Goal: Task Accomplishment & Management: Manage account settings

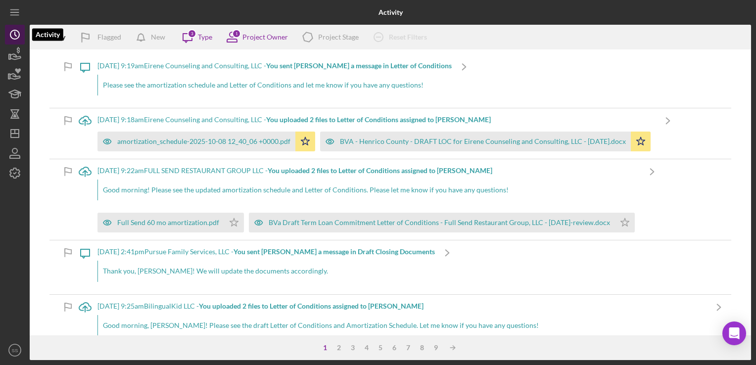
click at [13, 32] on icon "Icon/History" at bounding box center [14, 34] width 25 height 25
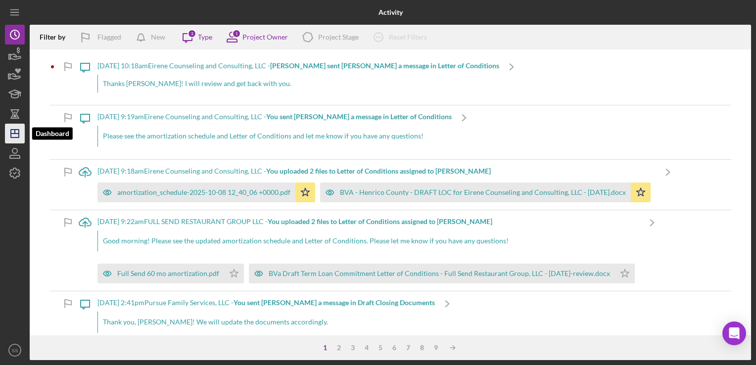
click at [17, 134] on line "button" at bounding box center [15, 134] width 8 height 0
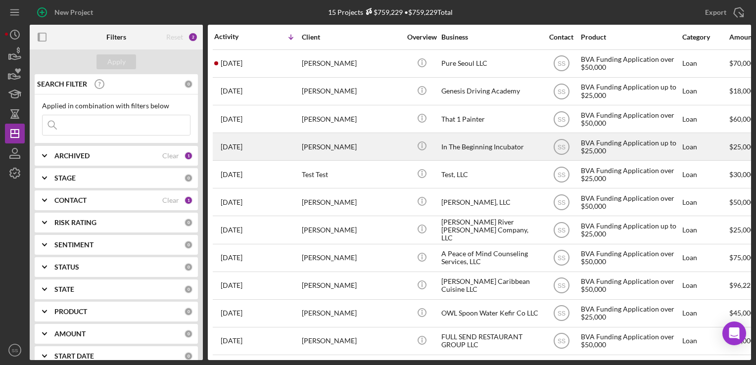
scroll to position [118, 0]
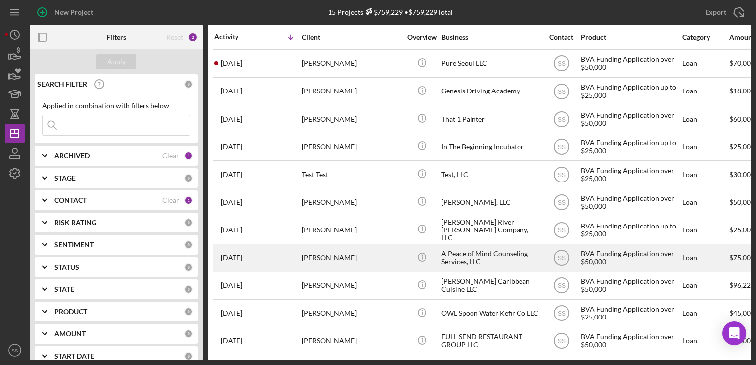
click at [324, 253] on div "[PERSON_NAME]" at bounding box center [351, 258] width 99 height 26
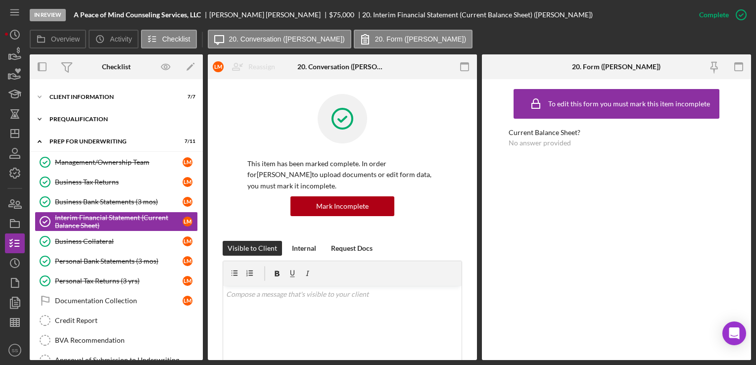
scroll to position [36, 0]
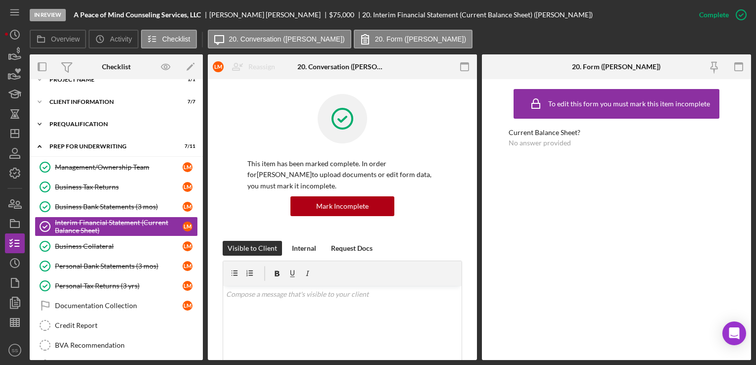
click at [109, 119] on div "Icon/Expander Prequalification 11 / 13" at bounding box center [116, 124] width 173 height 20
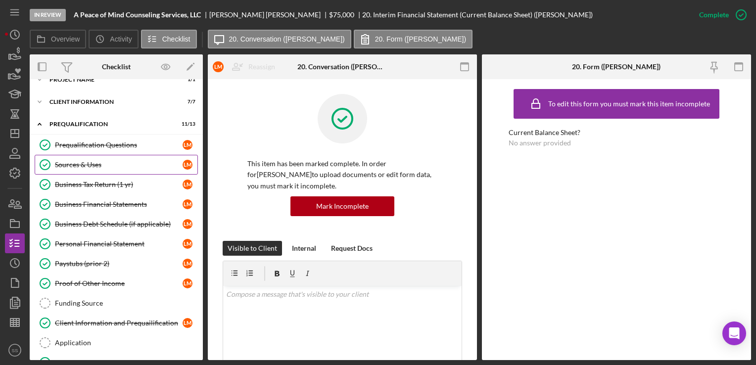
click at [109, 155] on link "Sources & Uses Sources & Uses [PERSON_NAME]" at bounding box center [116, 165] width 163 height 20
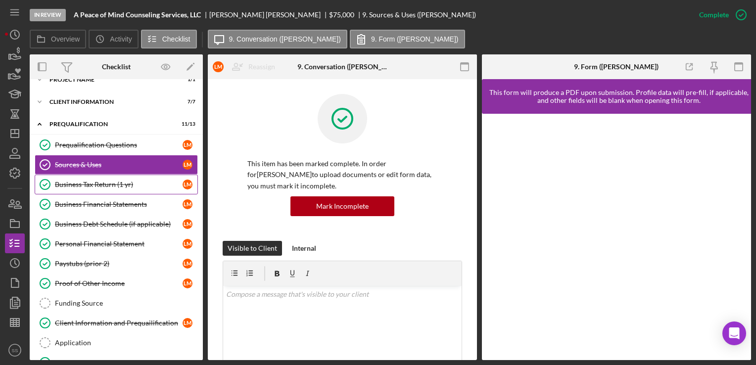
click at [118, 184] on div "Business Tax Return (1 yr)" at bounding box center [119, 185] width 128 height 8
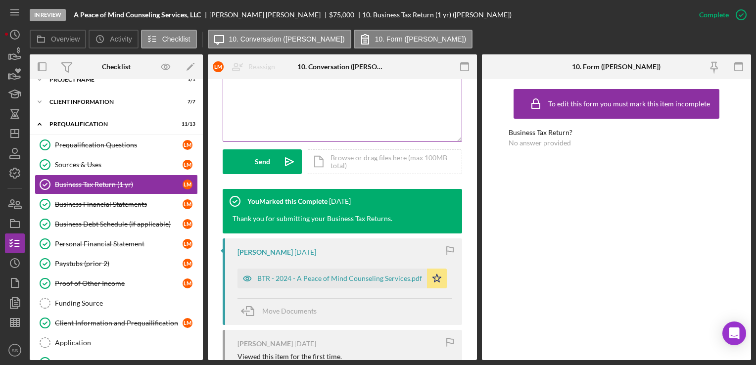
scroll to position [245, 0]
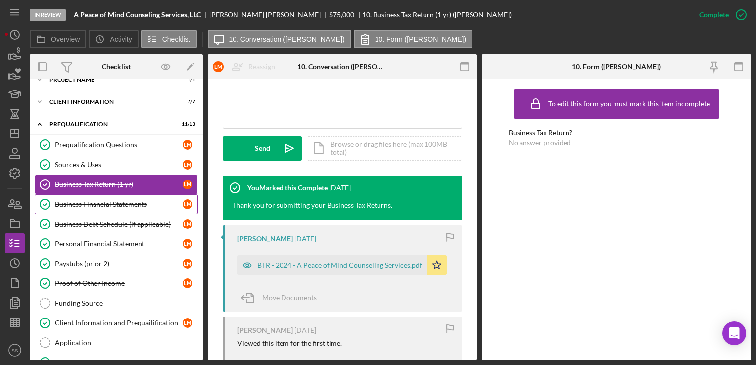
click at [160, 196] on link "Business Financial Statements Business Financial Statements [PERSON_NAME]" at bounding box center [116, 205] width 163 height 20
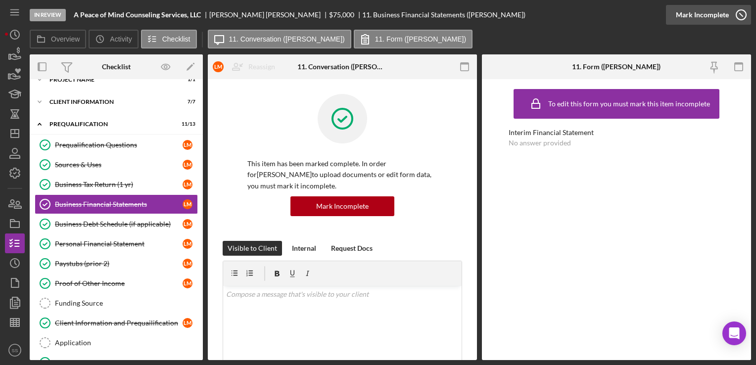
click at [715, 8] on div "Mark Incomplete" at bounding box center [702, 15] width 53 height 20
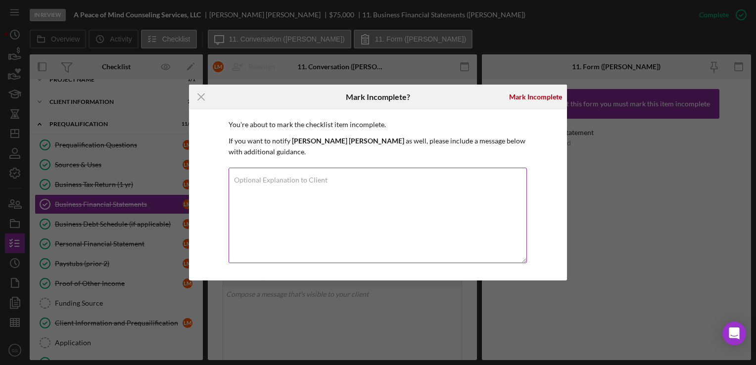
click at [424, 212] on textarea "Optional Explanation to Client" at bounding box center [378, 216] width 299 height 96
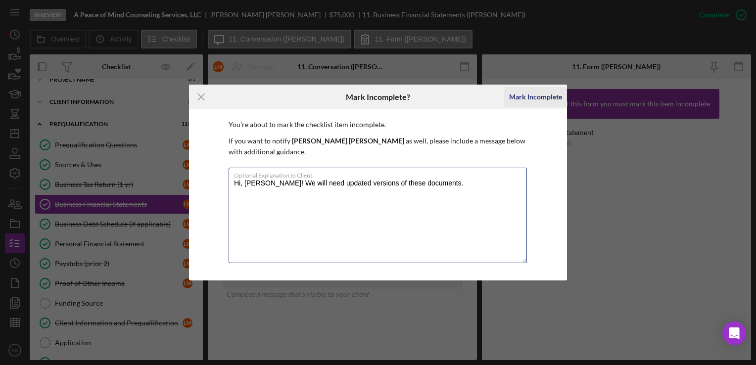
type textarea "Hi, [PERSON_NAME]! We will need updated versions of these documents."
click at [529, 94] on div "Mark Incomplete" at bounding box center [535, 97] width 53 height 20
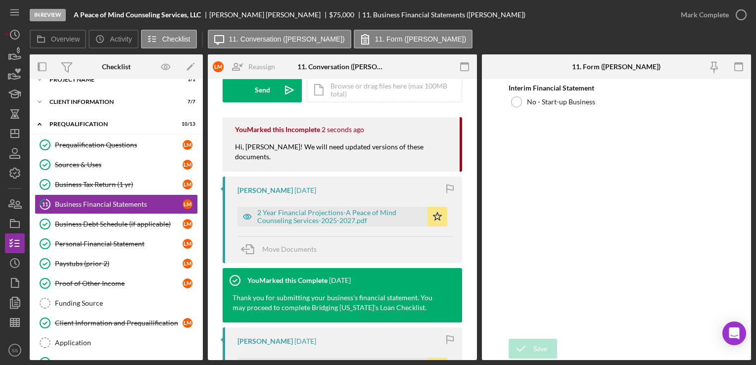
scroll to position [156, 0]
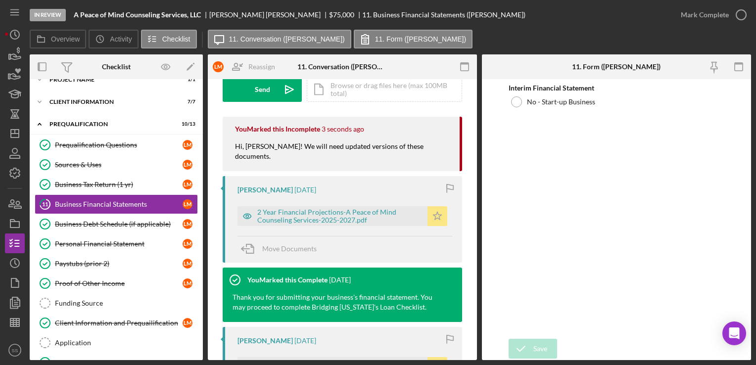
click at [434, 212] on polygon "button" at bounding box center [438, 216] width 8 height 8
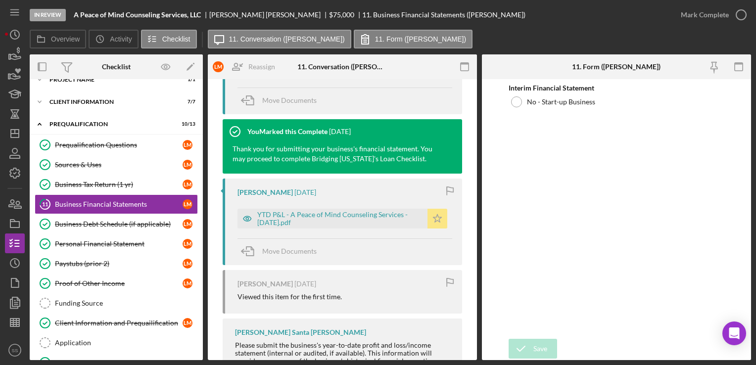
click at [434, 214] on polygon "button" at bounding box center [438, 218] width 8 height 8
click at [84, 220] on div "Business Debt Schedule (if applicable)" at bounding box center [119, 224] width 128 height 8
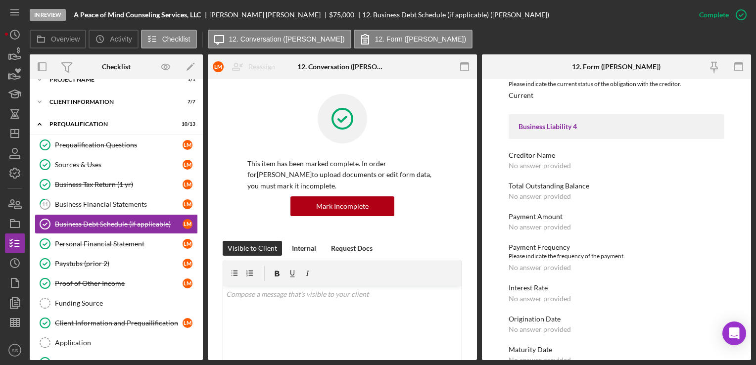
scroll to position [1240, 0]
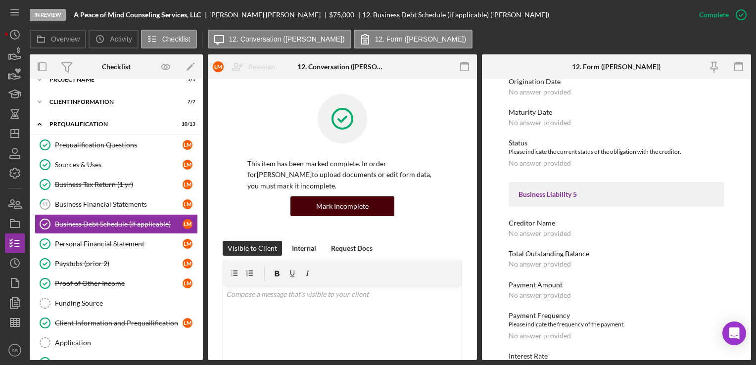
click at [321, 208] on div "Mark Incomplete" at bounding box center [342, 207] width 52 height 20
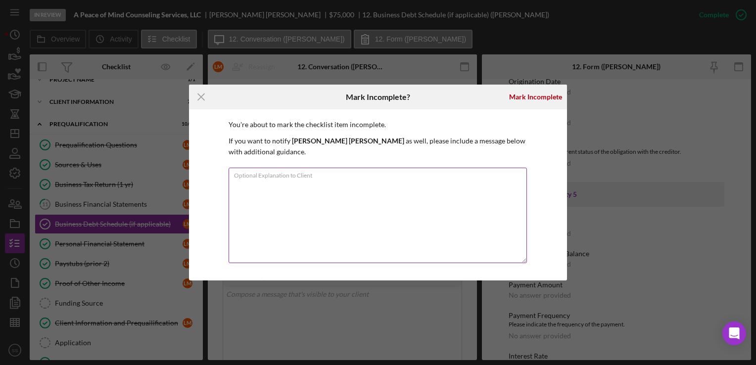
click at [321, 208] on textarea "Optional Explanation to Client" at bounding box center [378, 216] width 299 height 96
type textarea "P"
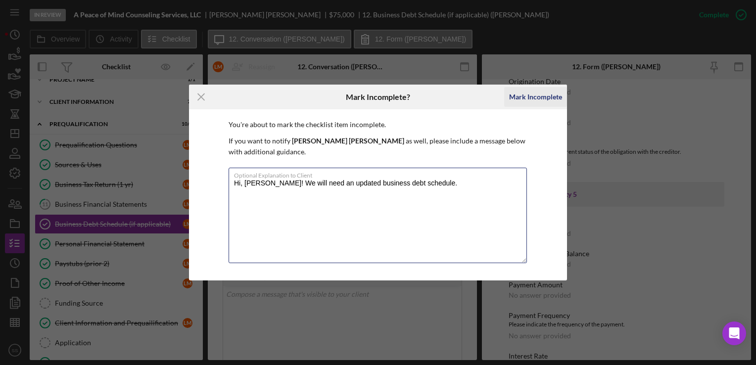
type textarea "Hi, [PERSON_NAME]! We will need an updated business debt schedule."
click at [529, 105] on div "Mark Incomplete" at bounding box center [535, 97] width 53 height 20
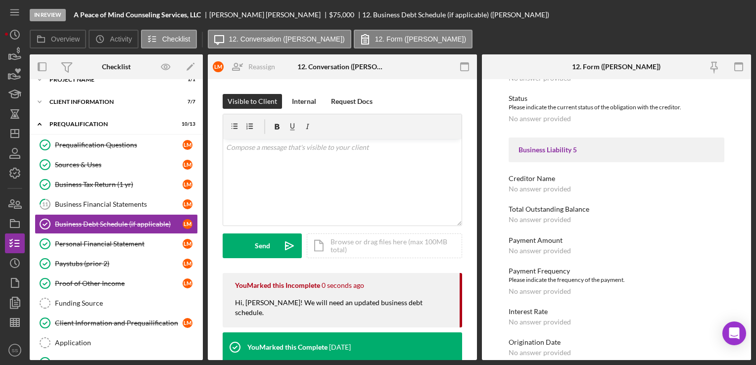
scroll to position [1196, 0]
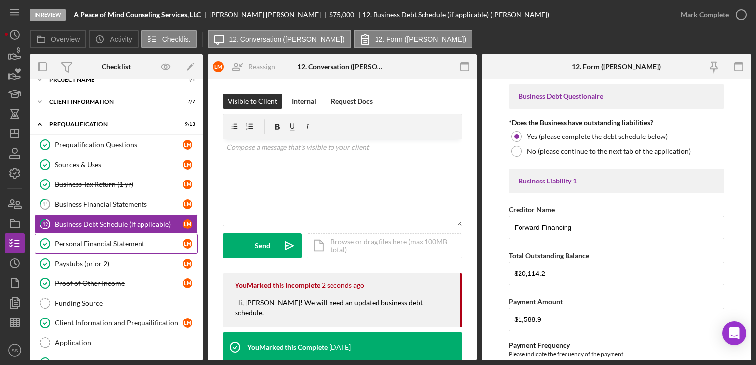
click at [105, 240] on div "Personal Financial Statement" at bounding box center [119, 244] width 128 height 8
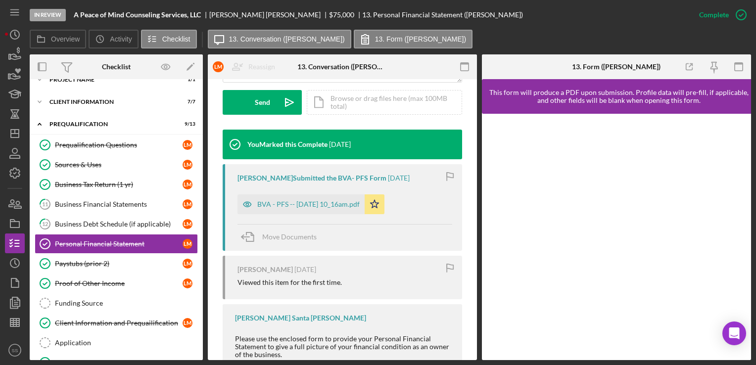
scroll to position [294, 0]
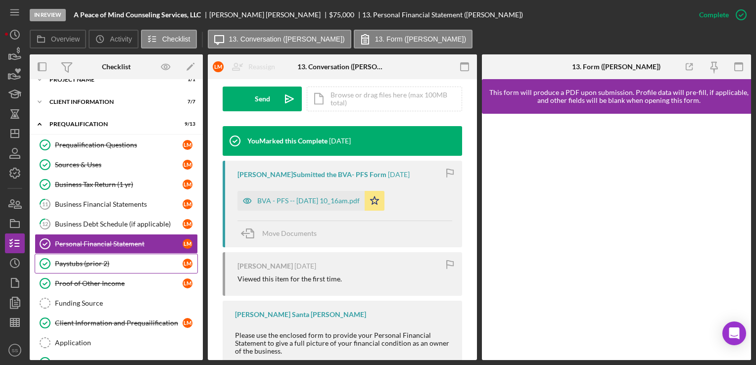
click at [130, 265] on link "Paystubs (prior 2) Paystubs (prior 2) [PERSON_NAME]" at bounding box center [116, 264] width 163 height 20
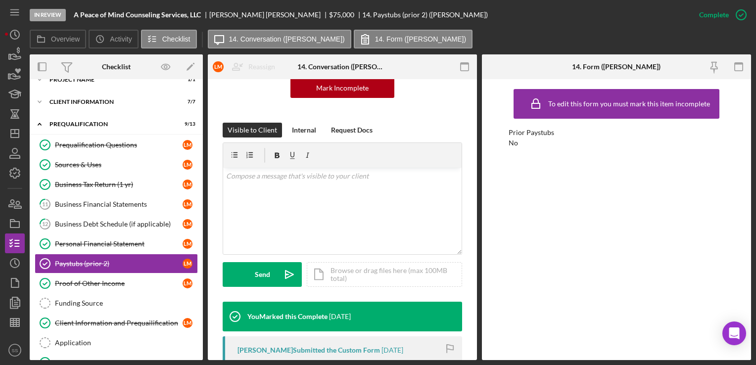
scroll to position [126, 0]
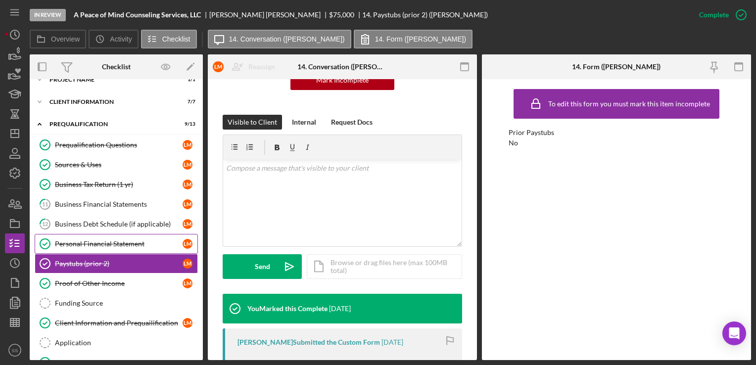
click at [114, 247] on link "Personal Financial Statement Personal Financial Statement [PERSON_NAME]" at bounding box center [116, 244] width 163 height 20
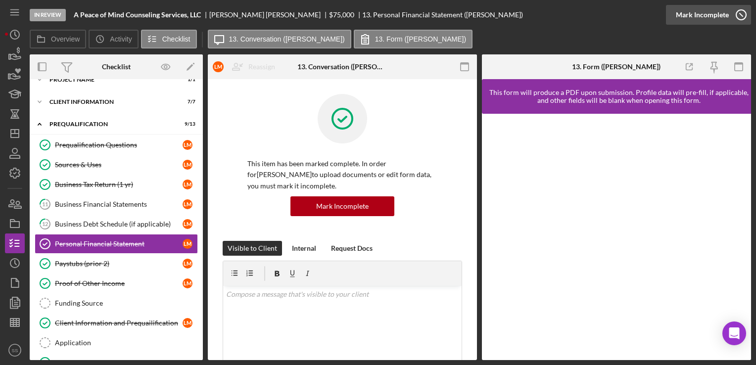
click at [737, 17] on icon "button" at bounding box center [741, 14] width 25 height 25
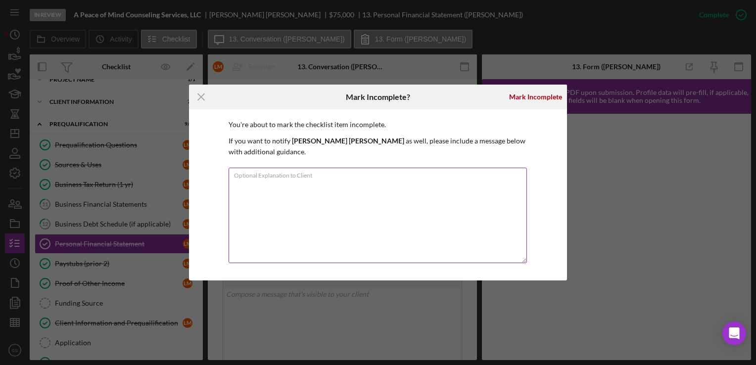
click at [409, 208] on textarea "Optional Explanation to Client" at bounding box center [378, 216] width 299 height 96
click at [202, 95] on icon "Icon/Menu Close" at bounding box center [201, 97] width 25 height 25
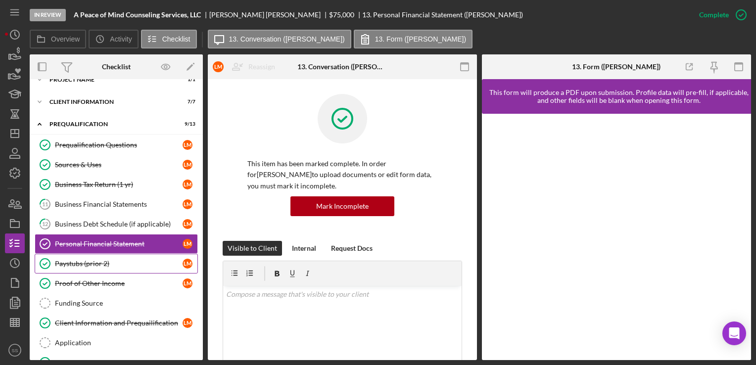
click at [58, 261] on div "Paystubs (prior 2)" at bounding box center [119, 264] width 128 height 8
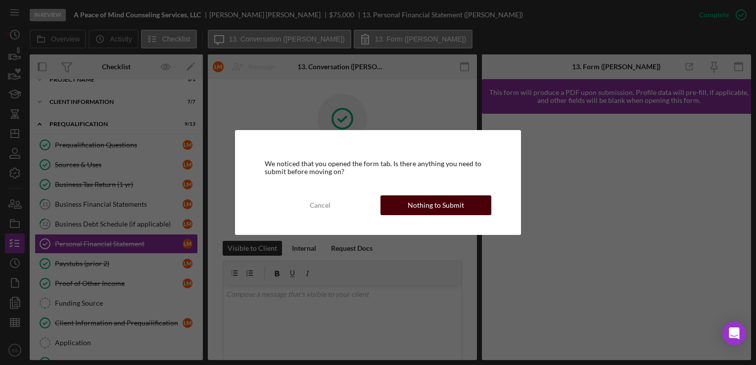
click at [432, 204] on div "Nothing to Submit" at bounding box center [436, 206] width 56 height 20
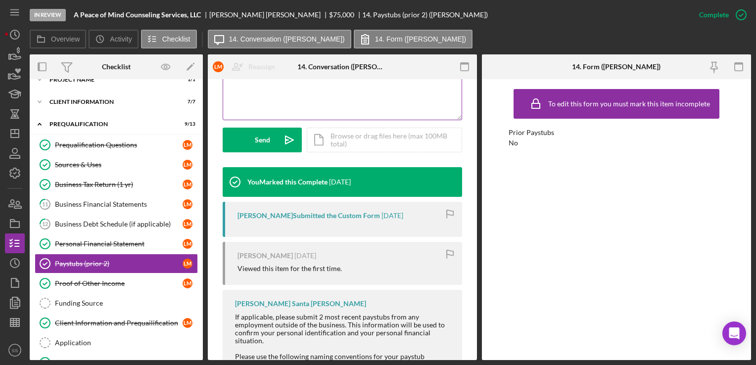
scroll to position [309, 0]
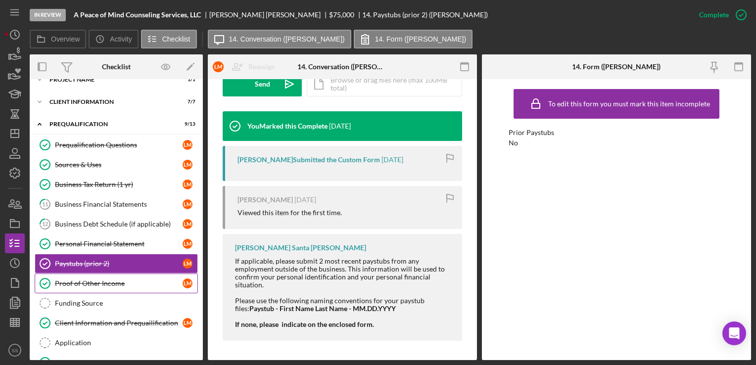
click at [69, 282] on div "Proof of Other Income" at bounding box center [119, 284] width 128 height 8
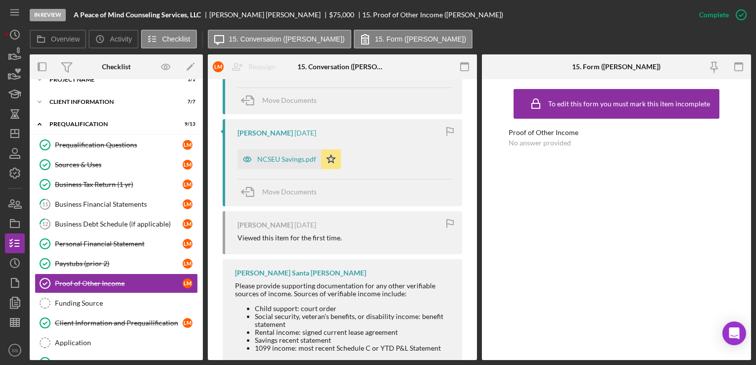
scroll to position [436, 0]
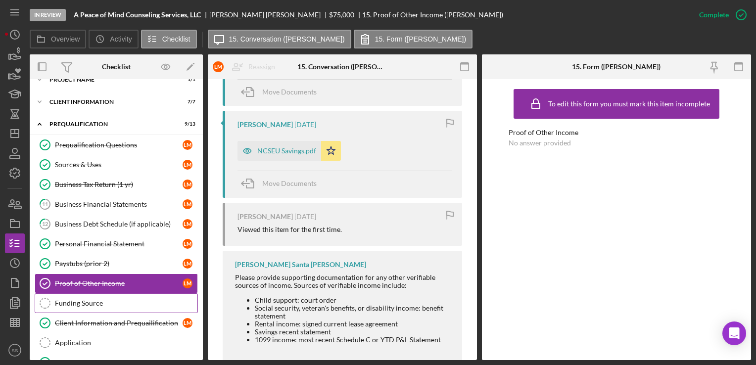
click at [115, 302] on div "Funding Source" at bounding box center [126, 304] width 143 height 8
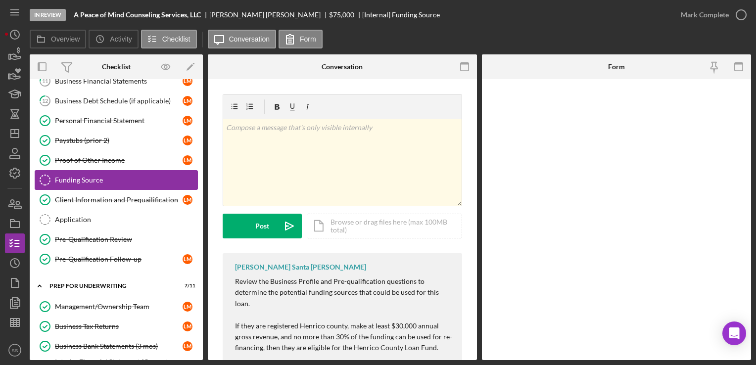
scroll to position [160, 0]
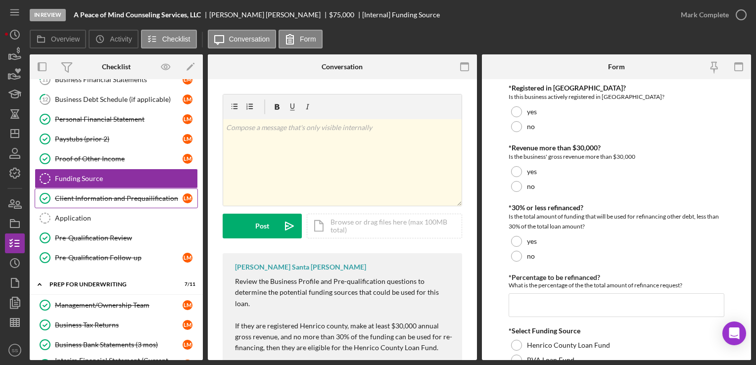
click at [116, 199] on div "Client Information and Prequailification" at bounding box center [119, 199] width 128 height 8
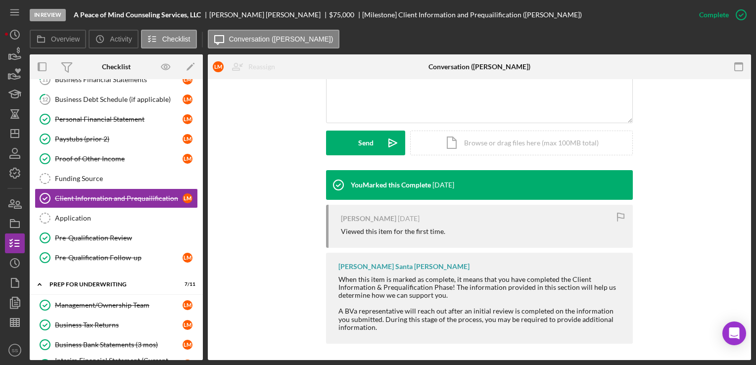
scroll to position [242, 0]
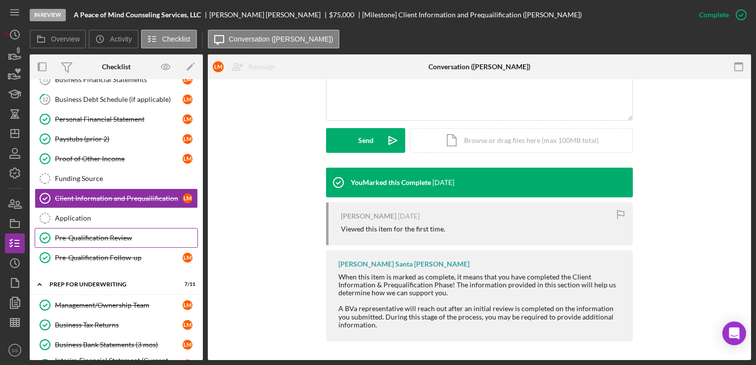
click at [83, 238] on div "Pre-Qualification Review" at bounding box center [126, 238] width 143 height 8
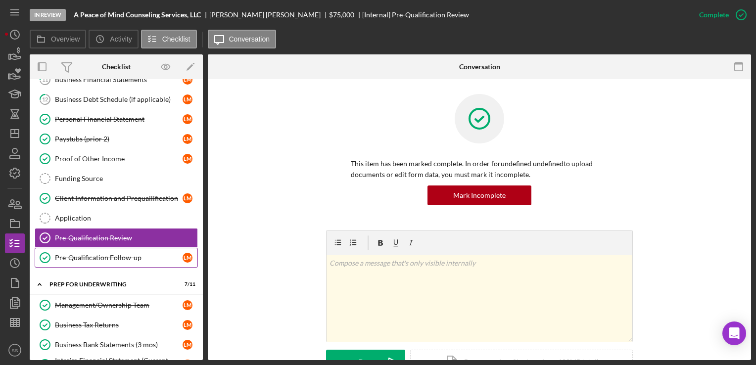
click at [97, 254] on div "Pre-Qualification Follow-up" at bounding box center [119, 258] width 128 height 8
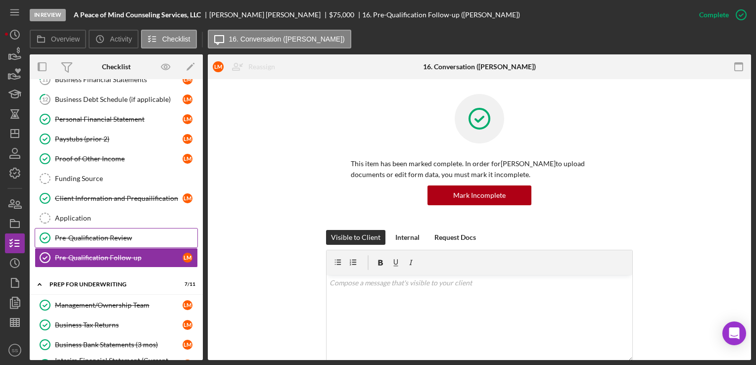
click at [97, 238] on div "Pre-Qualification Review" at bounding box center [126, 238] width 143 height 8
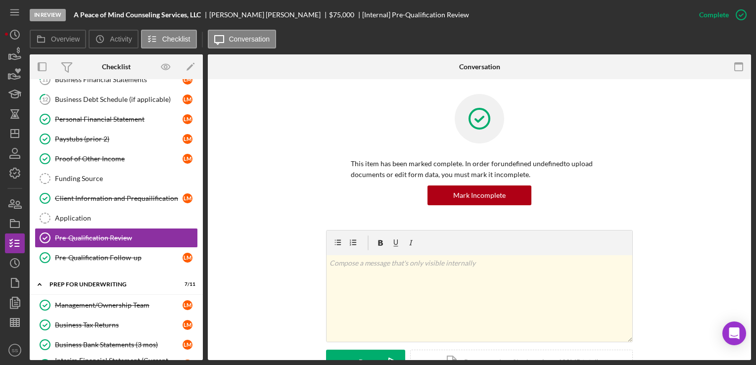
click at [737, 26] on div "Complete Mark Incomplete" at bounding box center [721, 15] width 62 height 30
click at [736, 9] on icon "button" at bounding box center [741, 14] width 25 height 25
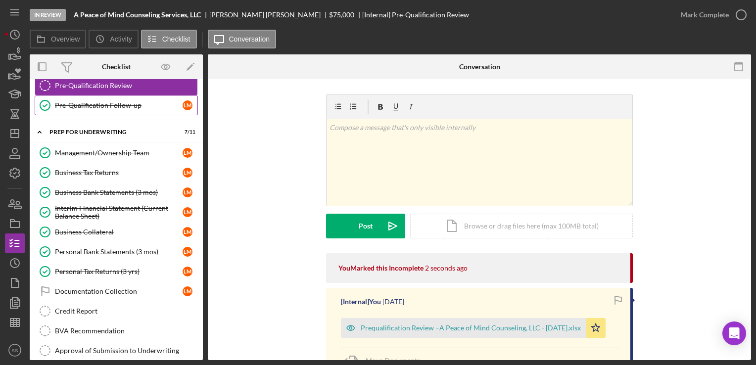
scroll to position [317, 0]
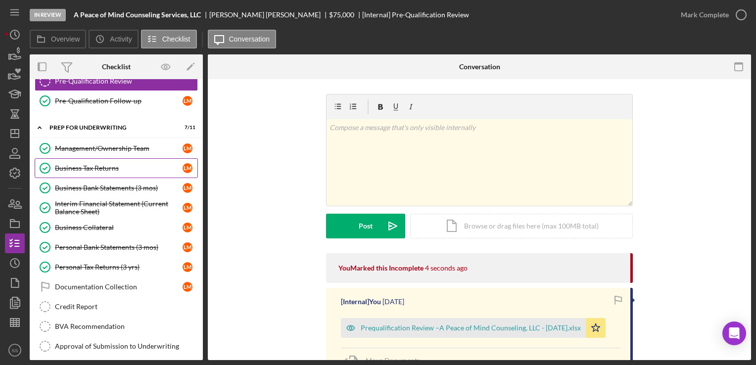
click at [75, 164] on div "Business Tax Returns" at bounding box center [119, 168] width 128 height 8
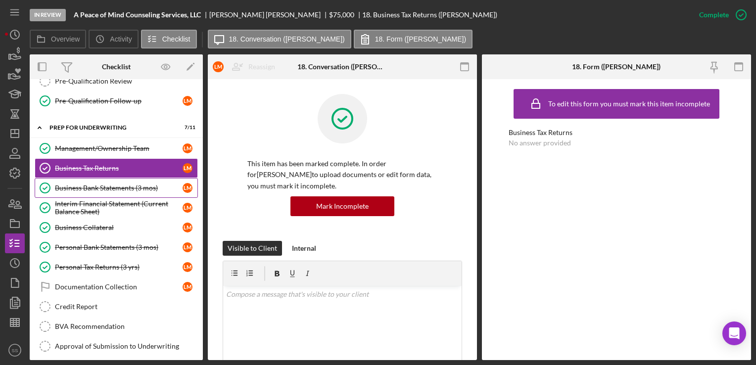
click at [73, 184] on div "Business Bank Statements (3 mos)" at bounding box center [119, 188] width 128 height 8
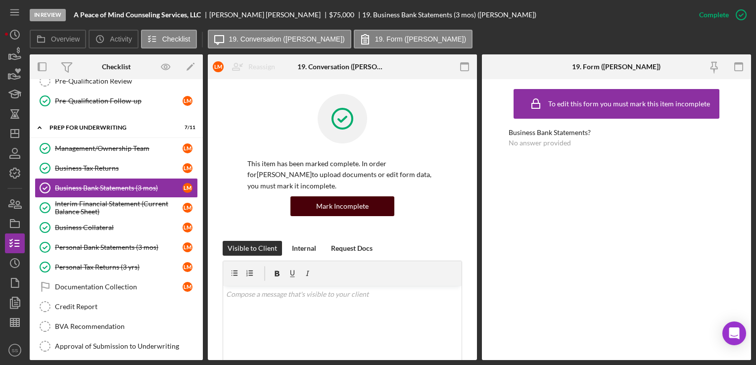
click at [320, 201] on div "Mark Incomplete" at bounding box center [342, 207] width 52 height 20
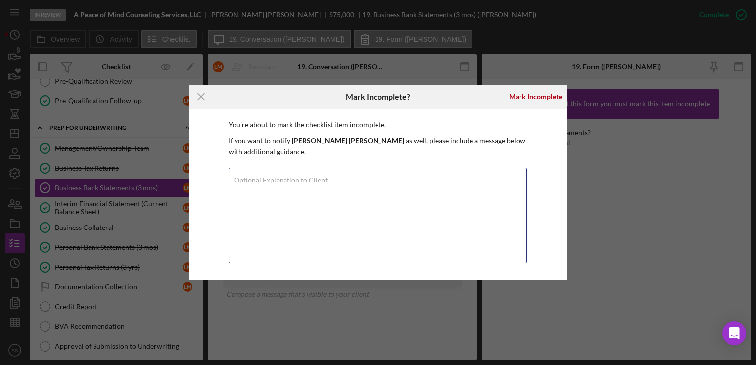
click at [320, 201] on textarea "Optional Explanation to Client" at bounding box center [378, 216] width 299 height 96
drag, startPoint x: 234, startPoint y: 185, endPoint x: 490, endPoint y: 174, distance: 256.7
click at [490, 174] on div "Optional Explanation to Client We will need the most recent 3 months of busines…" at bounding box center [378, 216] width 299 height 97
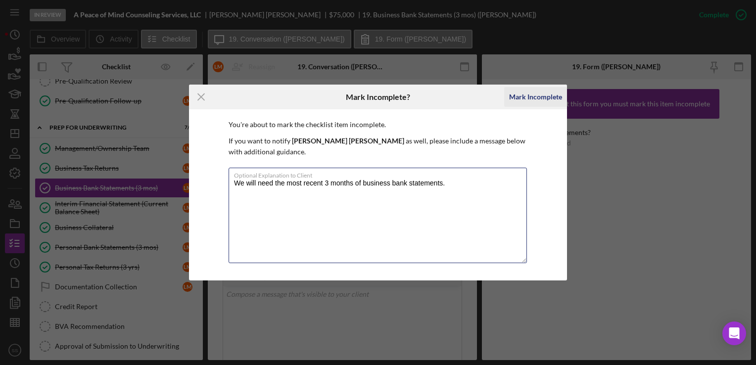
type textarea "We will need the most recent 3 months of business bank statements."
click at [537, 90] on div "Mark Incomplete" at bounding box center [535, 97] width 53 height 20
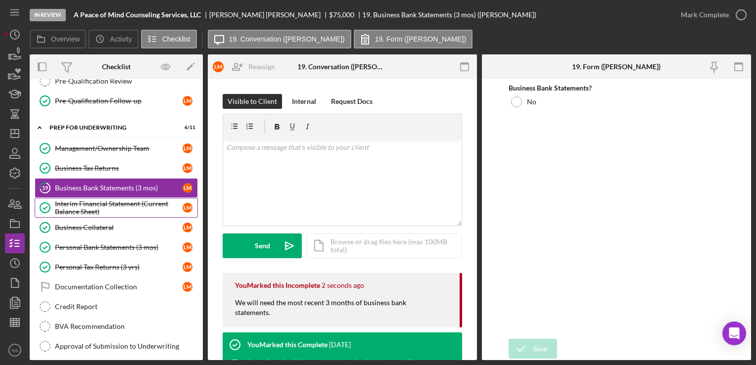
click at [120, 211] on div "Interim Financial Statement (Current Balance Sheet)" at bounding box center [119, 208] width 128 height 16
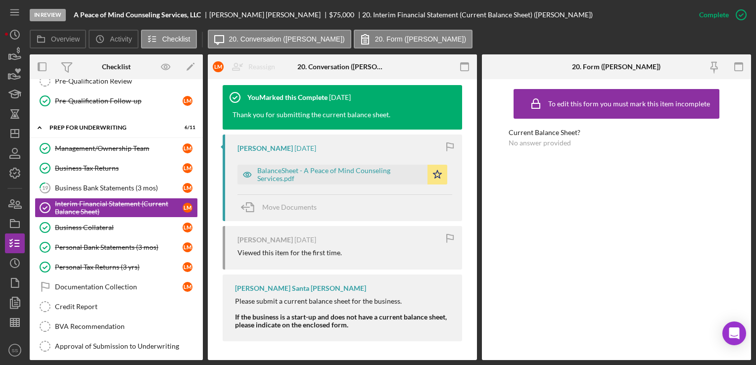
scroll to position [260, 0]
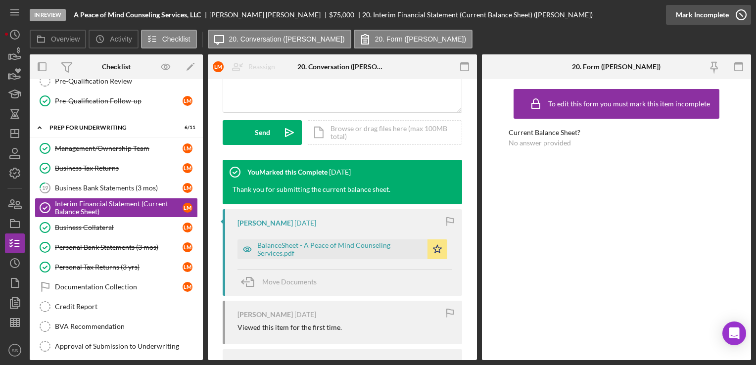
click at [719, 12] on div "Mark Incomplete" at bounding box center [702, 15] width 53 height 20
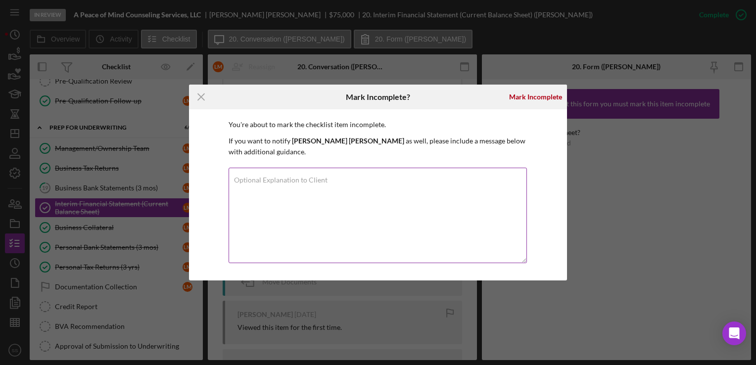
click at [449, 197] on textarea "Optional Explanation to Client" at bounding box center [378, 216] width 299 height 96
paste textarea "We will need the most recent 3 months of business bank statements."
drag, startPoint x: 448, startPoint y: 180, endPoint x: 275, endPoint y: 181, distance: 172.8
click at [275, 181] on textarea "We will need the most recent 3 months of business bank statements." at bounding box center [378, 216] width 299 height 96
type textarea "We will need an updated balance sheet."
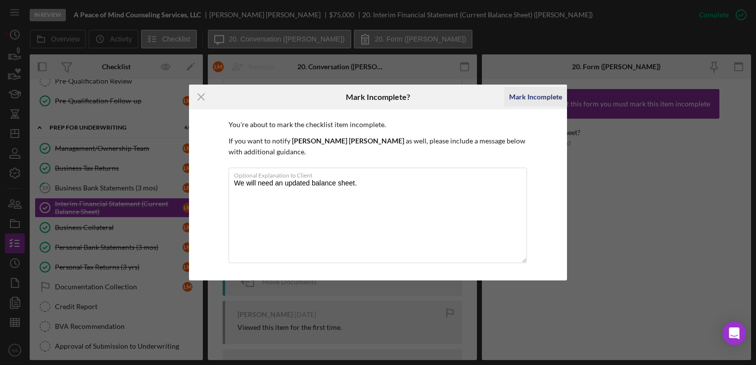
click at [529, 94] on div "Mark Incomplete" at bounding box center [535, 97] width 53 height 20
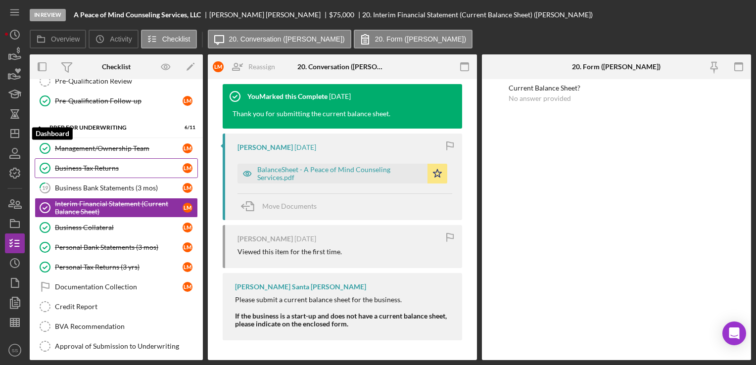
scroll to position [113, 0]
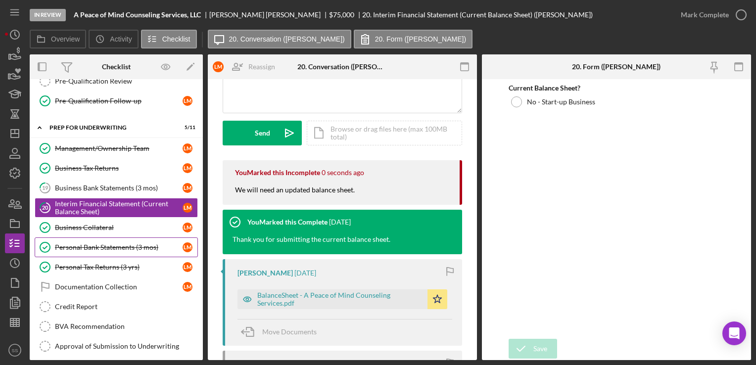
click at [119, 244] on div "Personal Bank Statements (3 mos)" at bounding box center [119, 248] width 128 height 8
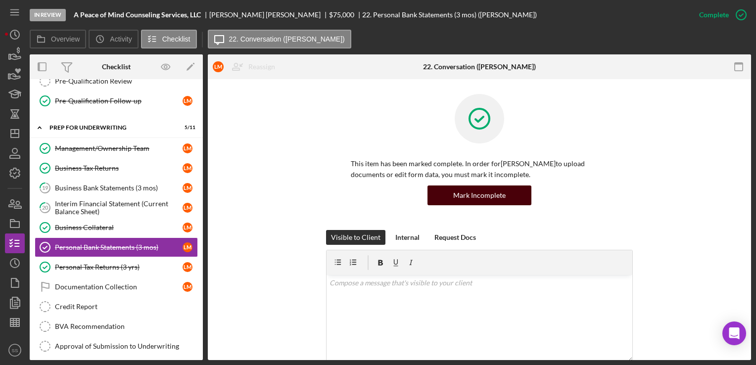
click at [496, 204] on div "Mark Incomplete" at bounding box center [479, 196] width 52 height 20
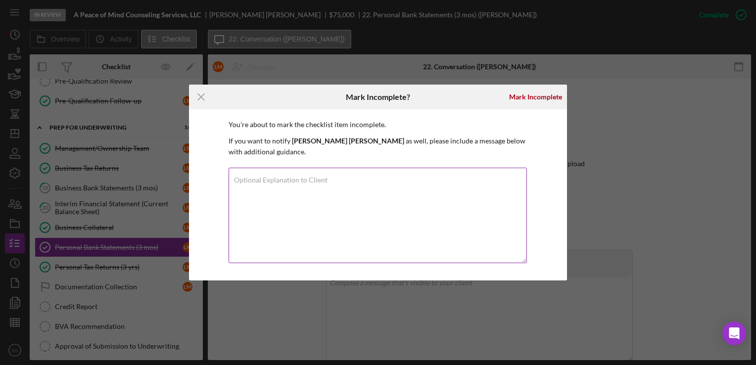
click at [382, 193] on textarea "Optional Explanation to Client" at bounding box center [378, 216] width 299 height 96
paste textarea "We will need the most recent 3 months of business bank statements."
click at [392, 183] on textarea "We will need the most recent 3 months of business bank statements." at bounding box center [378, 216] width 299 height 96
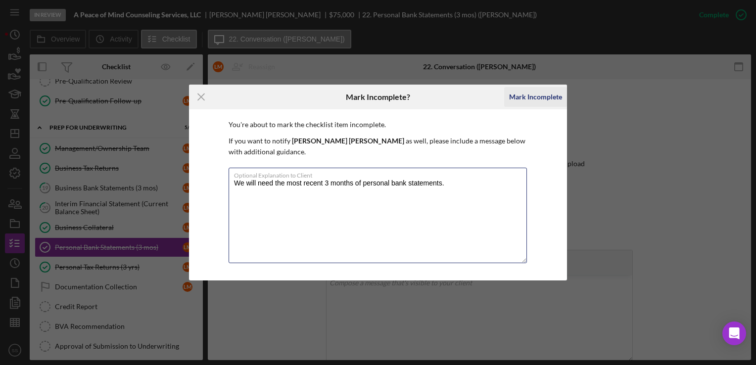
type textarea "We will need the most recent 3 months of personal bank statements."
click at [549, 94] on div "Mark Incomplete" at bounding box center [535, 97] width 53 height 20
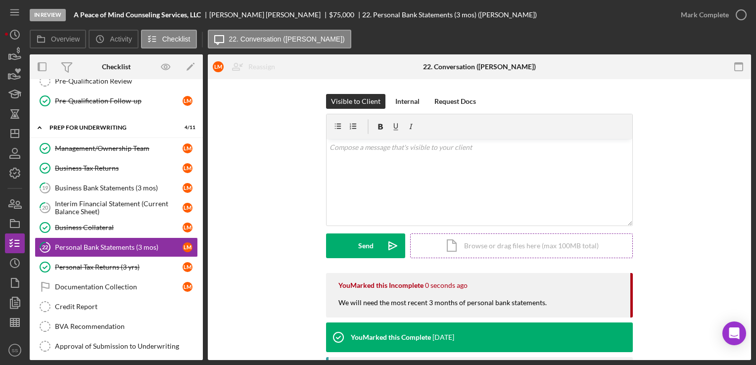
scroll to position [226, 0]
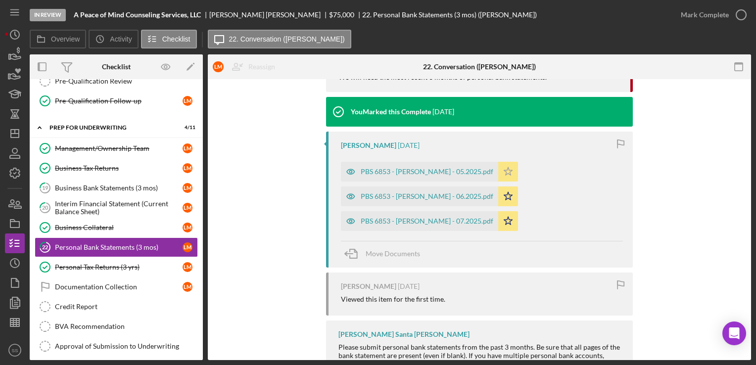
click at [509, 168] on icon "Icon/Star" at bounding box center [509, 172] width 20 height 20
click at [508, 196] on polygon "button" at bounding box center [508, 196] width 8 height 8
click at [507, 222] on icon "Icon/Star" at bounding box center [509, 221] width 20 height 20
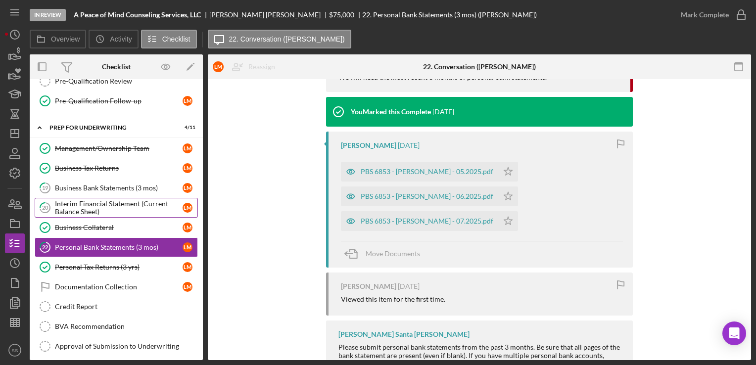
click at [91, 200] on div "Interim Financial Statement (Current Balance Sheet)" at bounding box center [119, 208] width 128 height 16
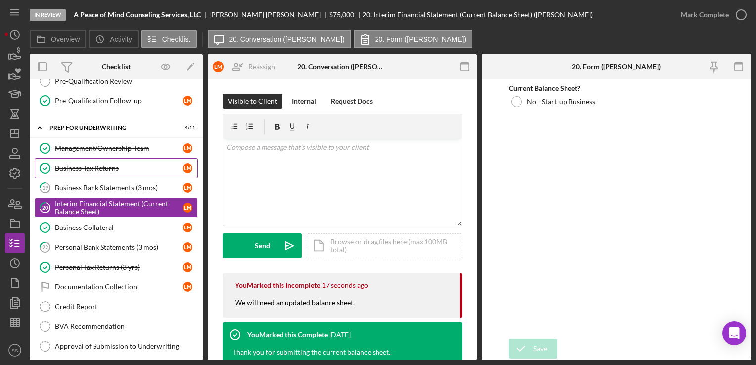
click at [97, 173] on link "Business Tax Returns Business Tax Returns [PERSON_NAME]" at bounding box center [116, 168] width 163 height 20
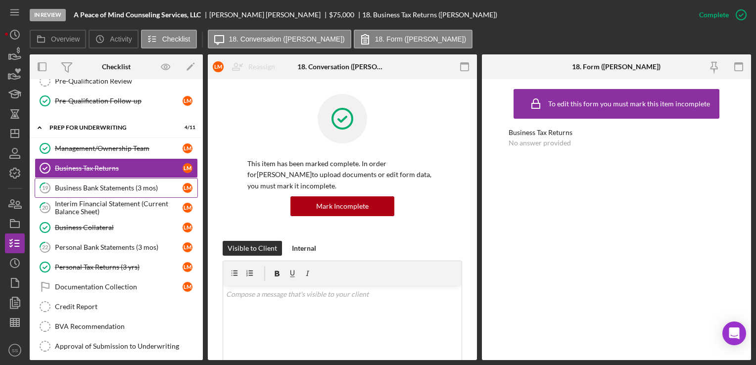
click at [116, 184] on div "Business Bank Statements (3 mos)" at bounding box center [119, 188] width 128 height 8
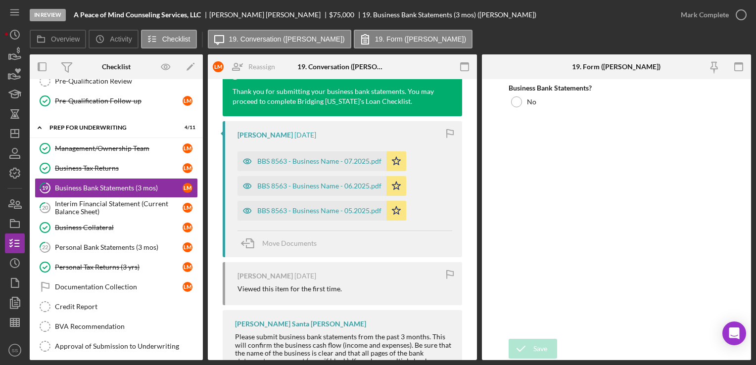
scroll to position [273, 0]
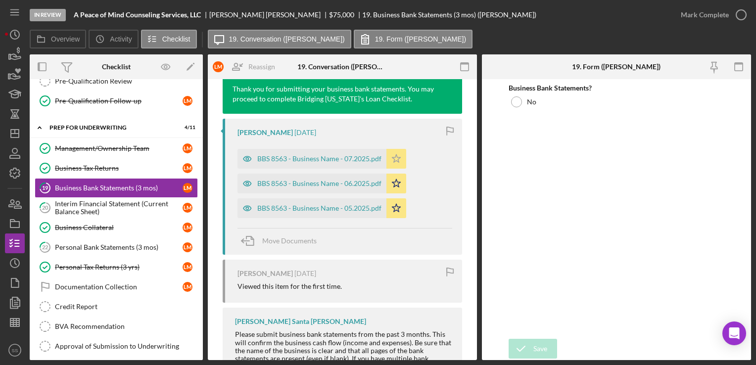
click at [394, 150] on icon "Icon/Star" at bounding box center [397, 159] width 20 height 20
click at [401, 186] on icon "Icon/Star" at bounding box center [397, 184] width 20 height 20
click at [406, 206] on div "BBS 8563 - Business Name - 05.2025.pdf Icon/Star" at bounding box center [325, 206] width 174 height 25
click at [395, 211] on icon "Icon/Star" at bounding box center [397, 209] width 20 height 20
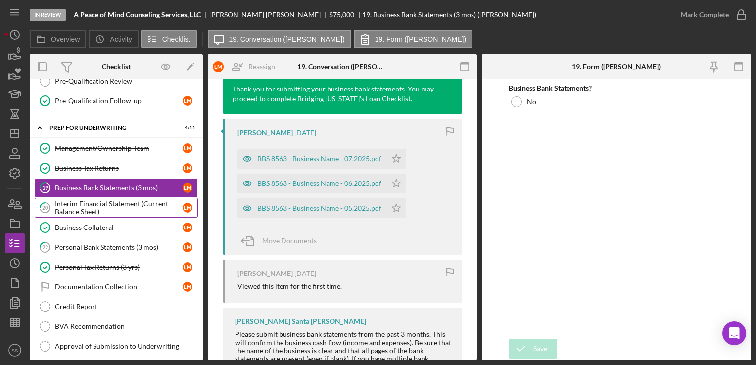
click at [97, 205] on div "Interim Financial Statement (Current Balance Sheet)" at bounding box center [119, 208] width 128 height 16
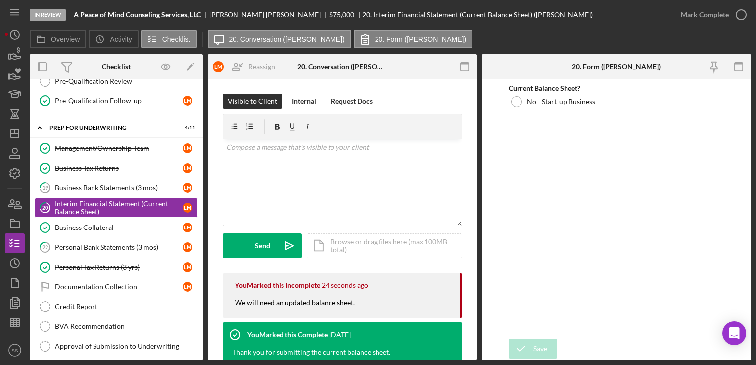
scroll to position [238, 0]
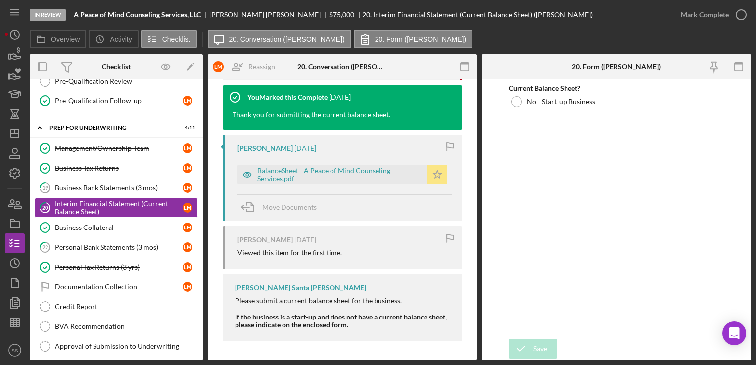
click at [438, 171] on icon "Icon/Star" at bounding box center [438, 175] width 20 height 20
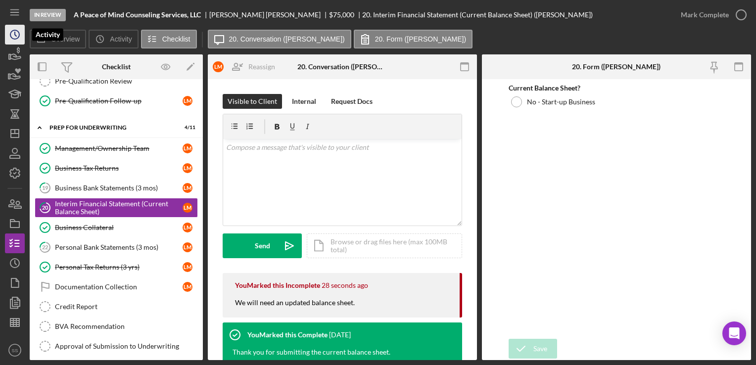
click at [13, 41] on icon "Icon/History" at bounding box center [14, 34] width 25 height 25
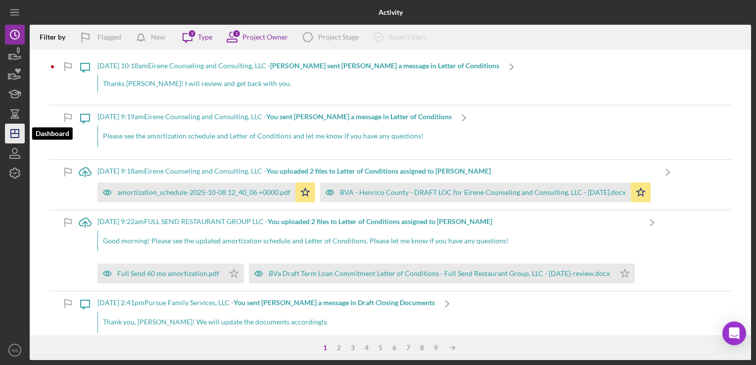
click at [16, 127] on icon "Icon/Dashboard" at bounding box center [14, 133] width 25 height 25
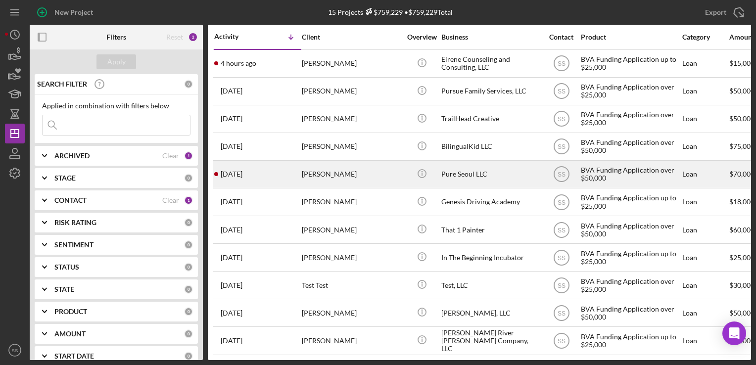
click at [315, 180] on div "[PERSON_NAME]" at bounding box center [351, 174] width 99 height 26
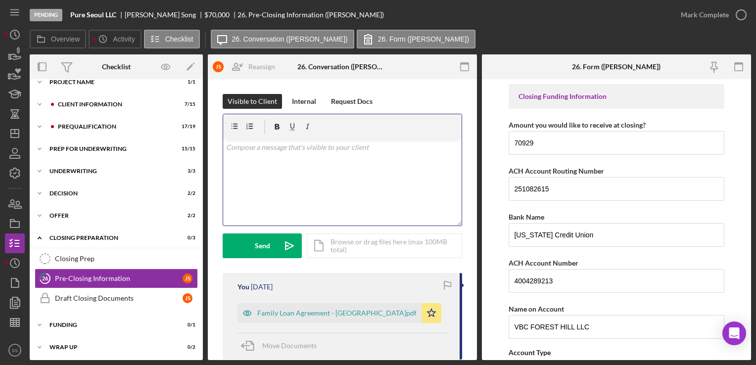
click at [335, 188] on div "v Color teal Color pink Remove color Add row above Add row below Add column bef…" at bounding box center [342, 182] width 239 height 87
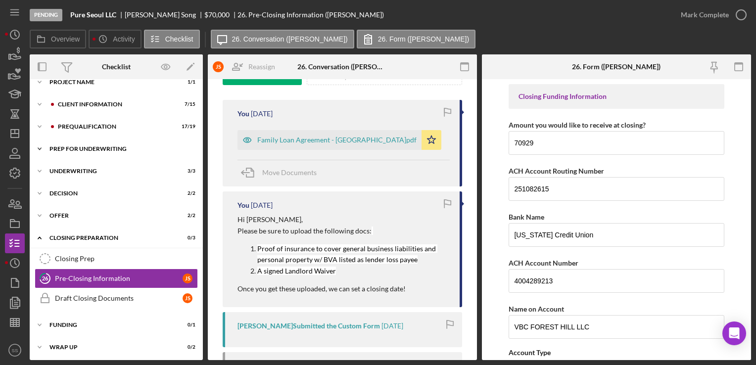
scroll to position [12, 0]
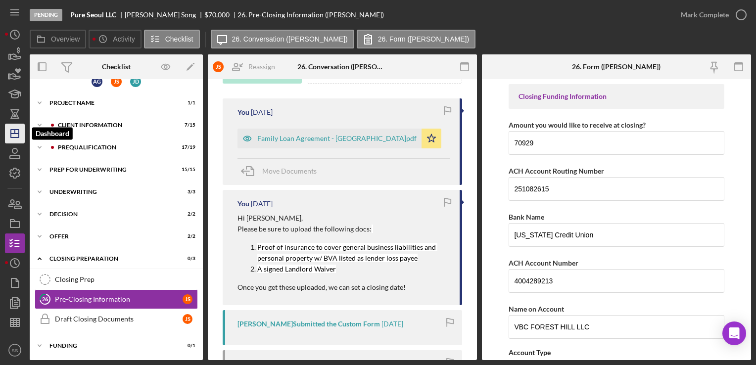
click at [19, 135] on polygon "button" at bounding box center [15, 134] width 8 height 8
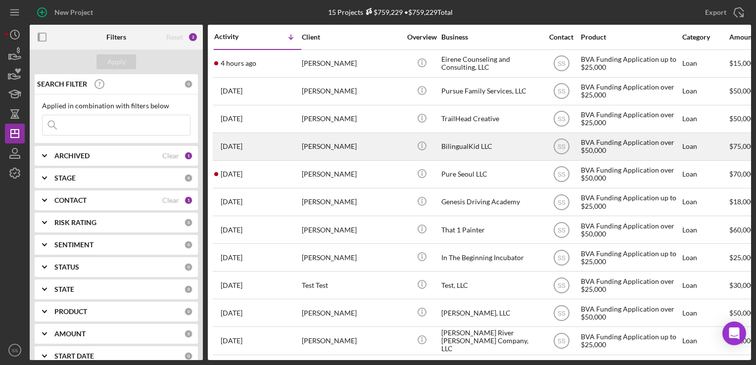
click at [303, 153] on div "[PERSON_NAME]" at bounding box center [351, 147] width 99 height 26
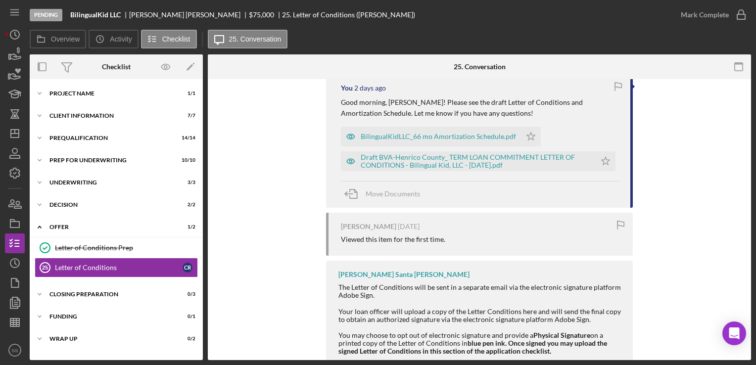
scroll to position [198, 0]
click at [105, 295] on div "Closing Preparation" at bounding box center [120, 295] width 141 height 6
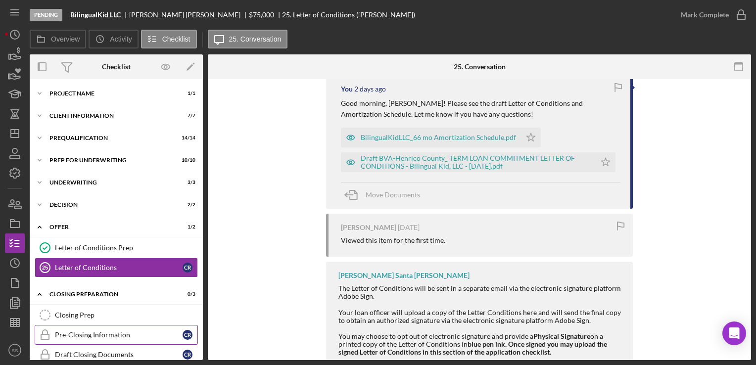
click at [111, 336] on div "Pre-Closing Information" at bounding box center [119, 335] width 128 height 8
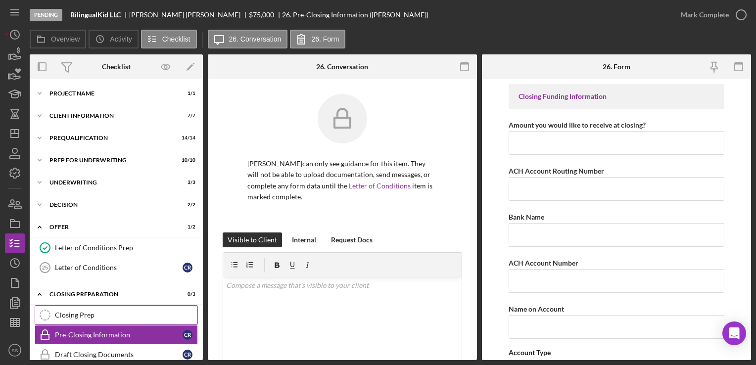
click at [86, 309] on link "Closing Prep Closing Prep" at bounding box center [116, 315] width 163 height 20
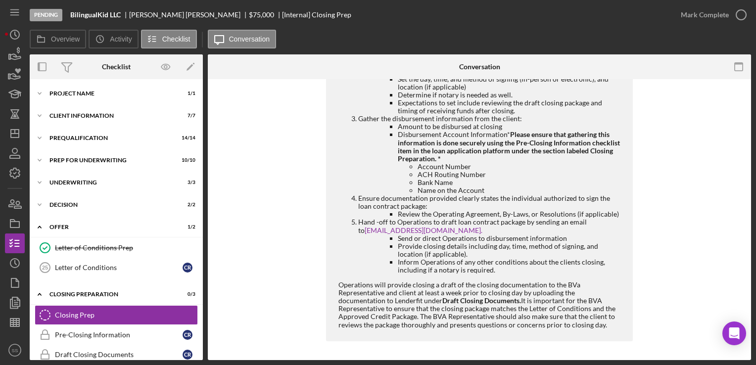
scroll to position [283, 0]
click at [89, 243] on link "Letter of Conditions Prep Letter of Conditions Prep" at bounding box center [116, 248] width 163 height 20
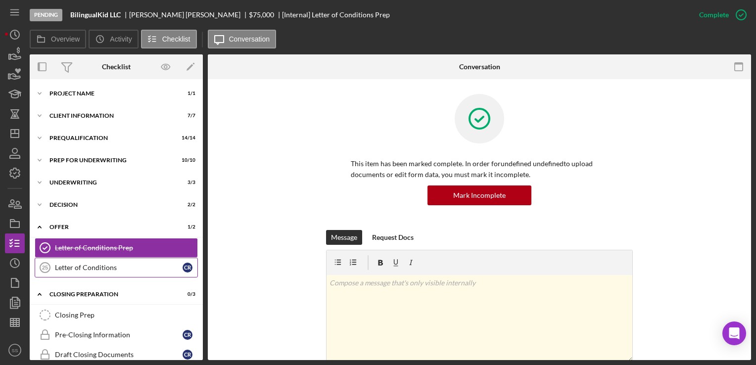
click at [108, 271] on div "Letter of Conditions" at bounding box center [119, 268] width 128 height 8
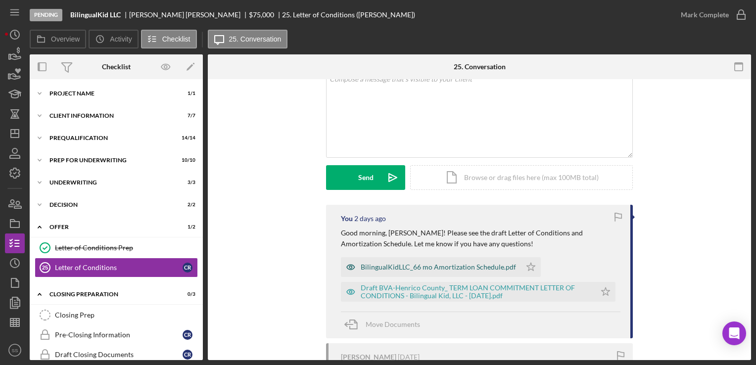
scroll to position [73, 0]
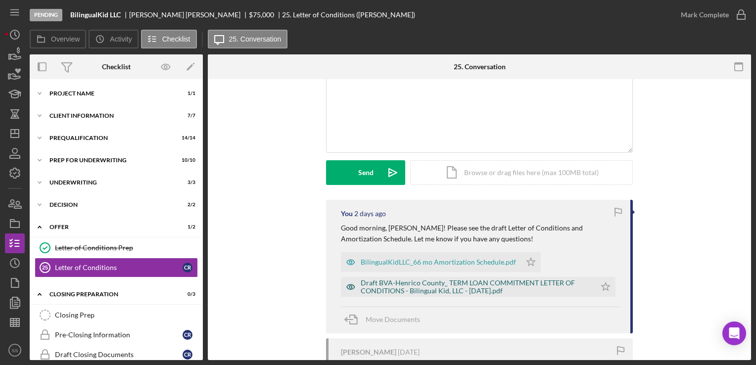
click at [444, 290] on div "Draft BVA-Henrico County_ TERM LOAN COMMITMENT LETTER OF CONDITIONS - Bilingual…" at bounding box center [476, 287] width 230 height 16
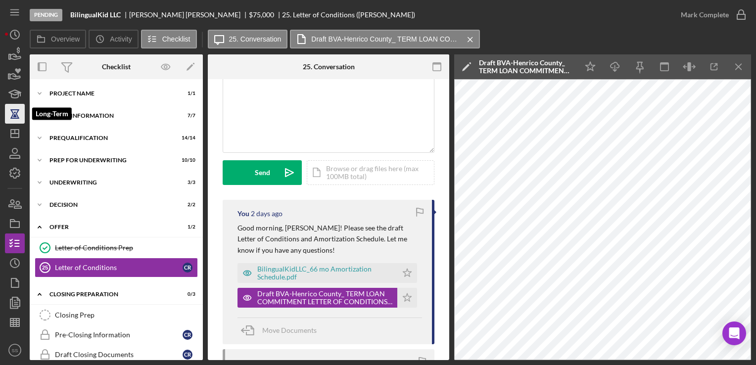
click at [14, 123] on icon "button" at bounding box center [14, 113] width 25 height 25
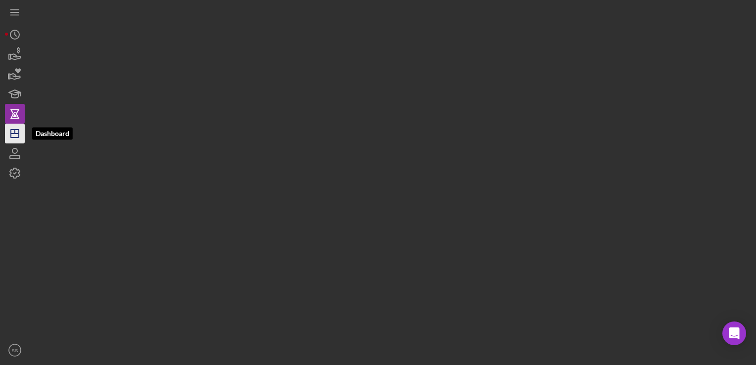
click at [18, 137] on icon "Icon/Dashboard" at bounding box center [14, 133] width 25 height 25
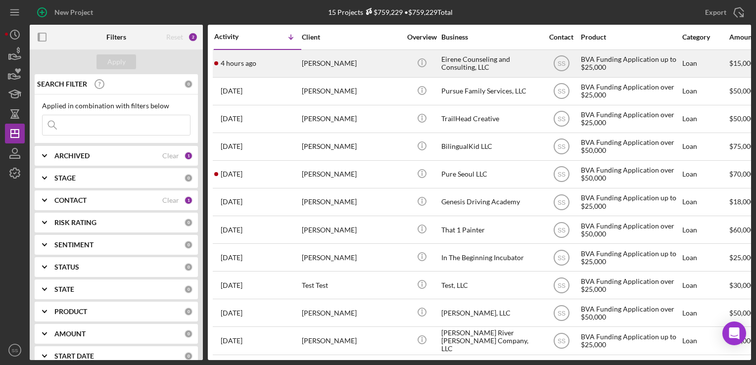
click at [333, 69] on div "[PERSON_NAME]" at bounding box center [351, 63] width 99 height 26
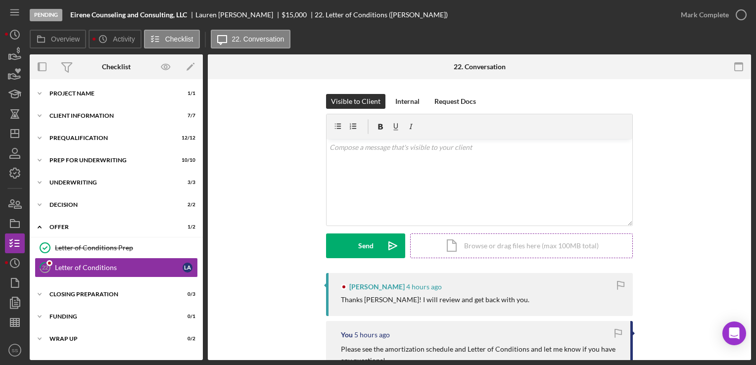
scroll to position [61, 0]
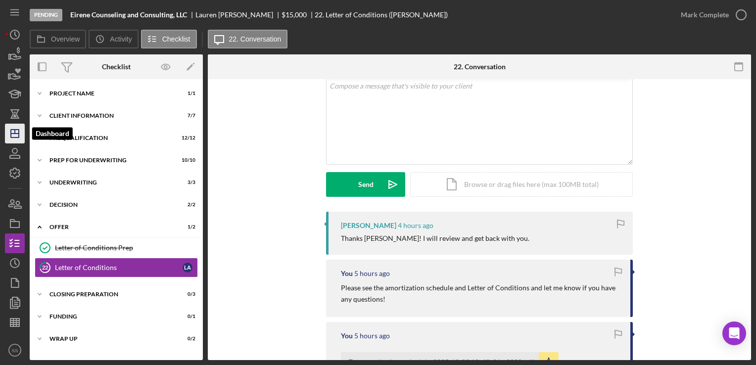
click at [4, 137] on icon "Icon/Dashboard" at bounding box center [14, 133] width 25 height 25
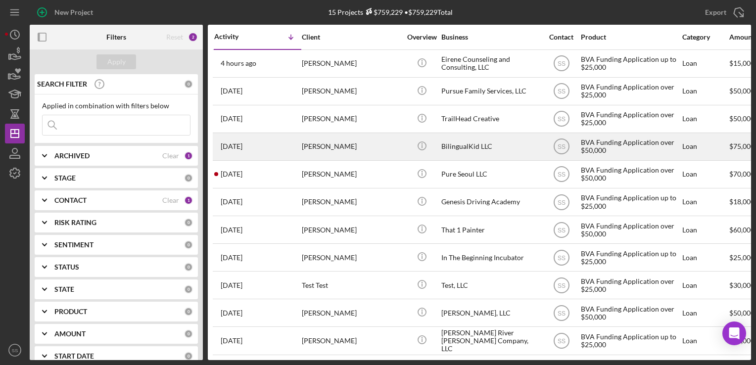
click at [334, 138] on div "[PERSON_NAME]" at bounding box center [351, 147] width 99 height 26
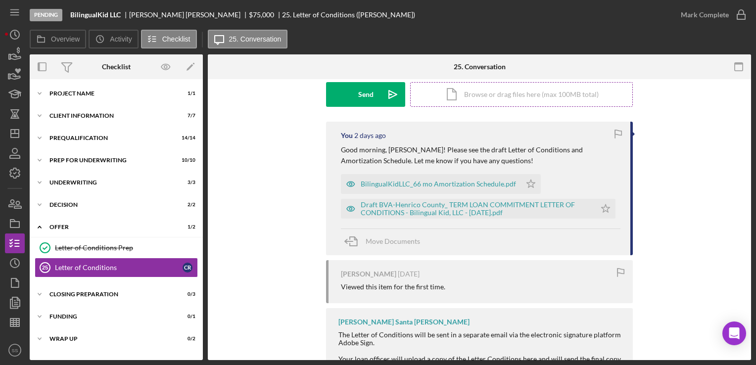
scroll to position [152, 0]
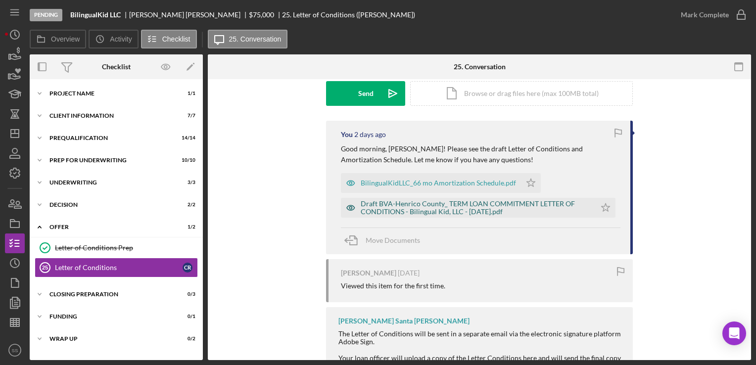
click at [513, 206] on div "Draft BVA-Henrico County_ TERM LOAN COMMITMENT LETTER OF CONDITIONS - Bilingual…" at bounding box center [476, 208] width 230 height 16
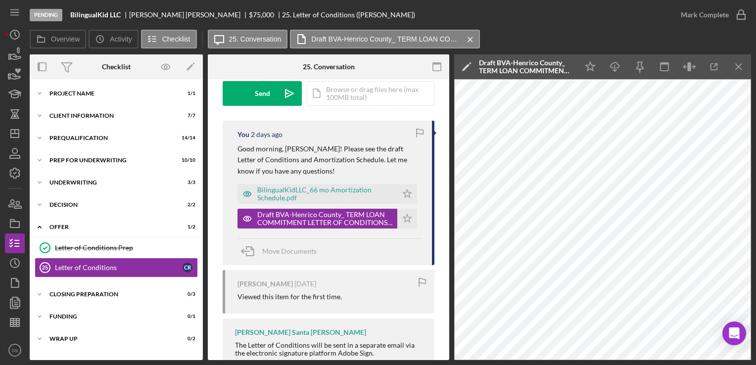
click at [522, 61] on div "Draft BVA-Henrico County_ TERM LOAN COMMITMENT LETTER OF CONDITIONS - Bilingual…" at bounding box center [526, 67] width 94 height 16
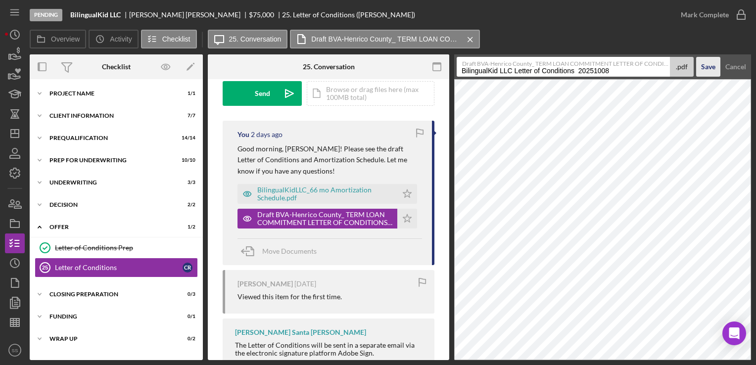
click at [701, 63] on button "Save" at bounding box center [709, 67] width 24 height 20
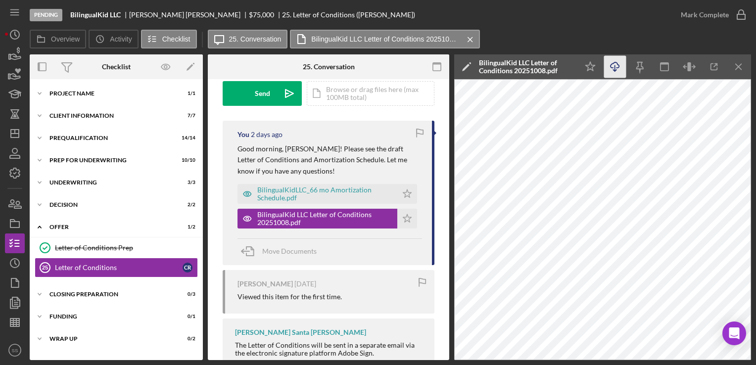
click at [614, 73] on icon "Icon/Download" at bounding box center [615, 67] width 22 height 22
click at [371, 199] on div "BilingualKidLLC_66 mo Amortization Schedule.pdf" at bounding box center [324, 194] width 135 height 16
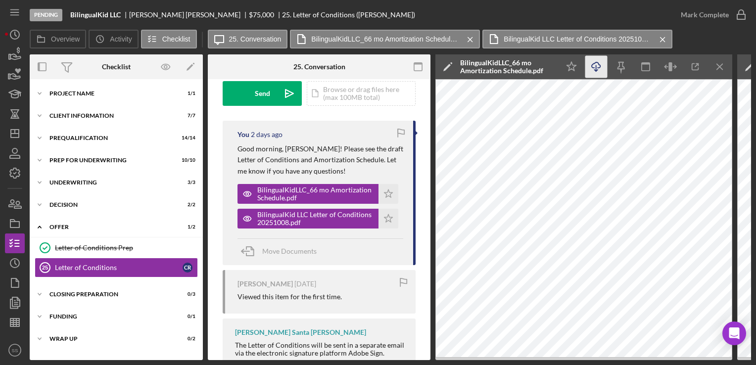
click at [595, 70] on polyline "button" at bounding box center [596, 70] width 3 height 1
